Goal: Information Seeking & Learning: Learn about a topic

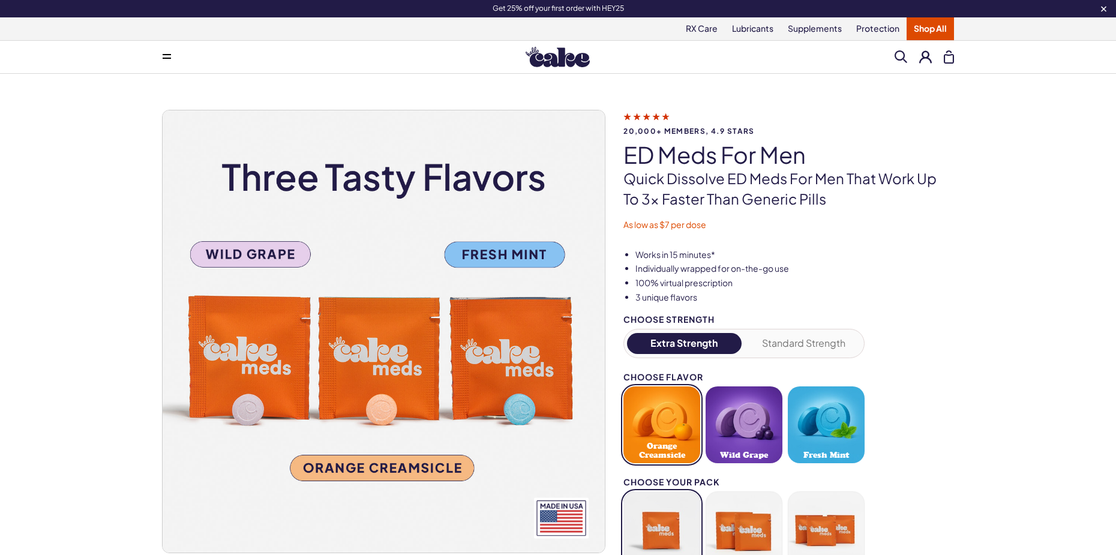
click at [940, 22] on link "Shop All" at bounding box center [930, 28] width 47 height 23
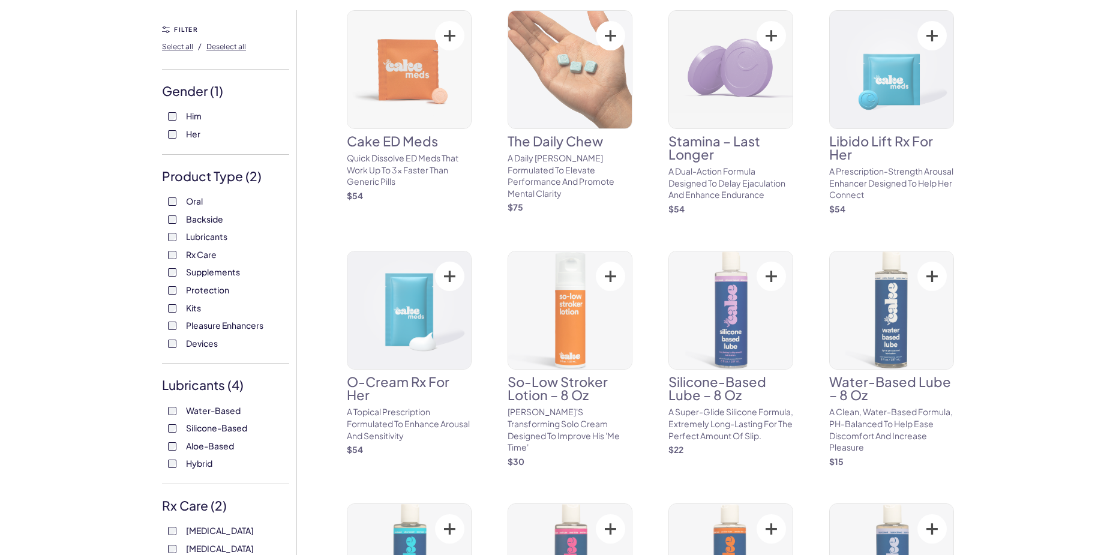
scroll to position [120, 0]
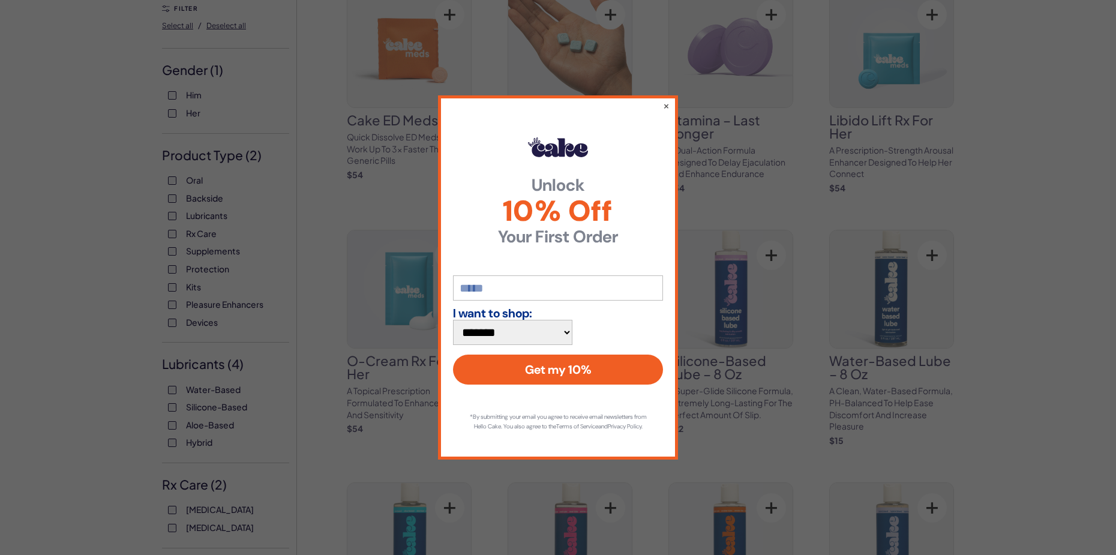
click at [645, 112] on div "**********" at bounding box center [558, 277] width 240 height 364
click at [666, 113] on button "×" at bounding box center [667, 105] width 8 height 14
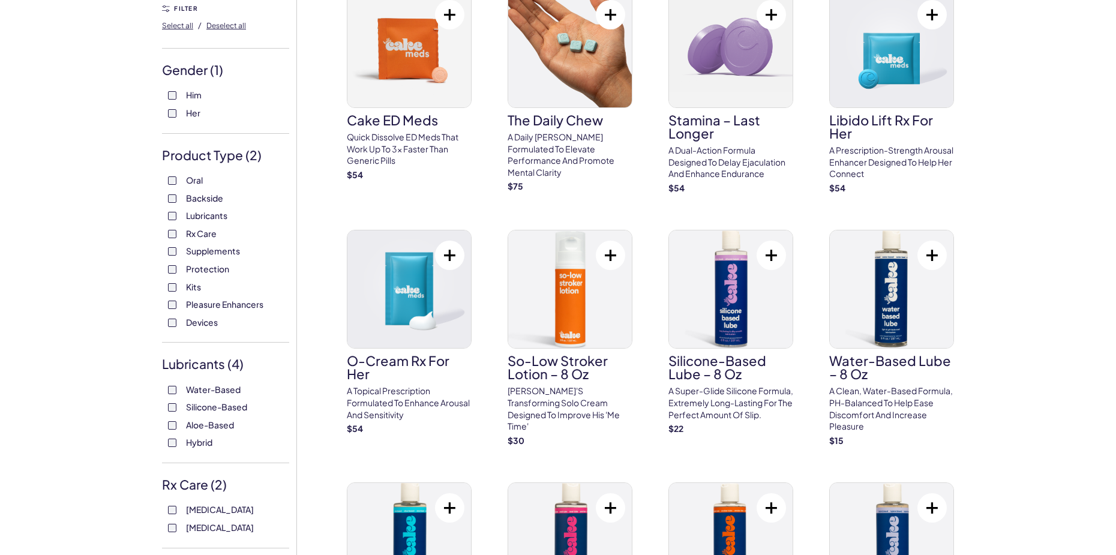
scroll to position [0, 0]
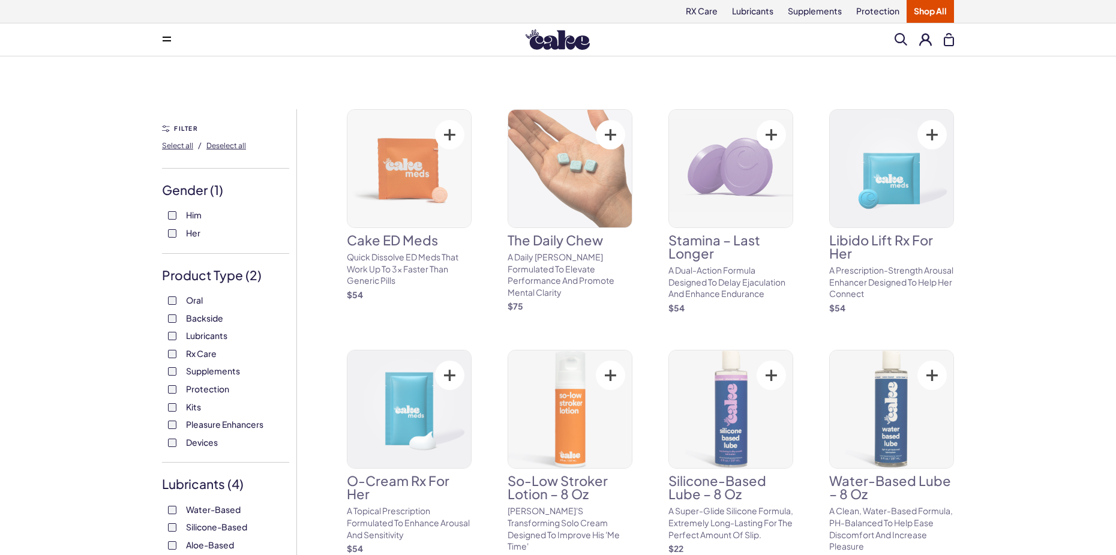
click at [167, 301] on div "Oral Backside Lubricants Rx Care Supplements Protection Kits Pleasure Enhancers…" at bounding box center [225, 372] width 127 height 154
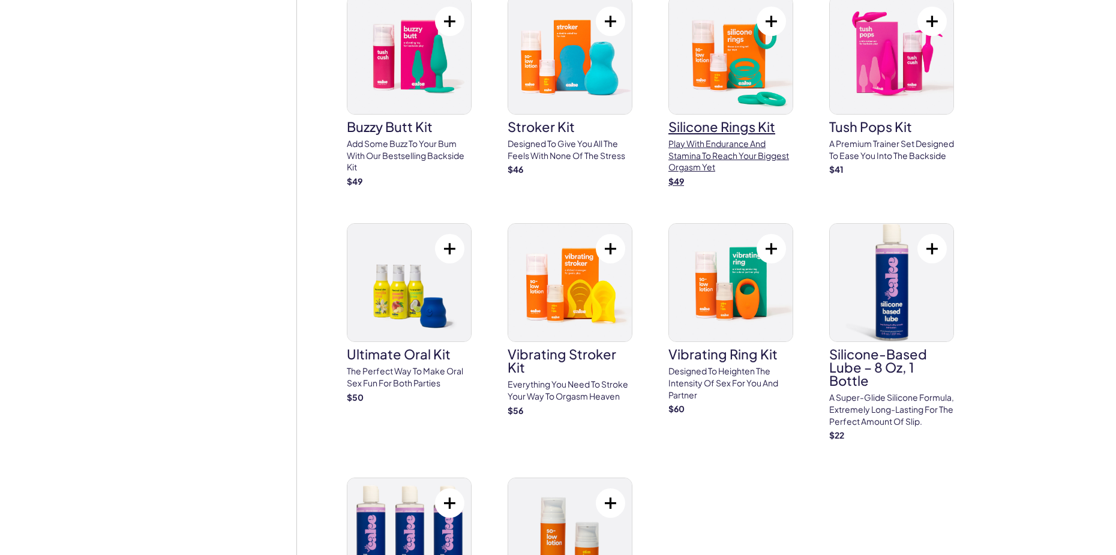
scroll to position [3961, 0]
